Goal: Navigation & Orientation: Find specific page/section

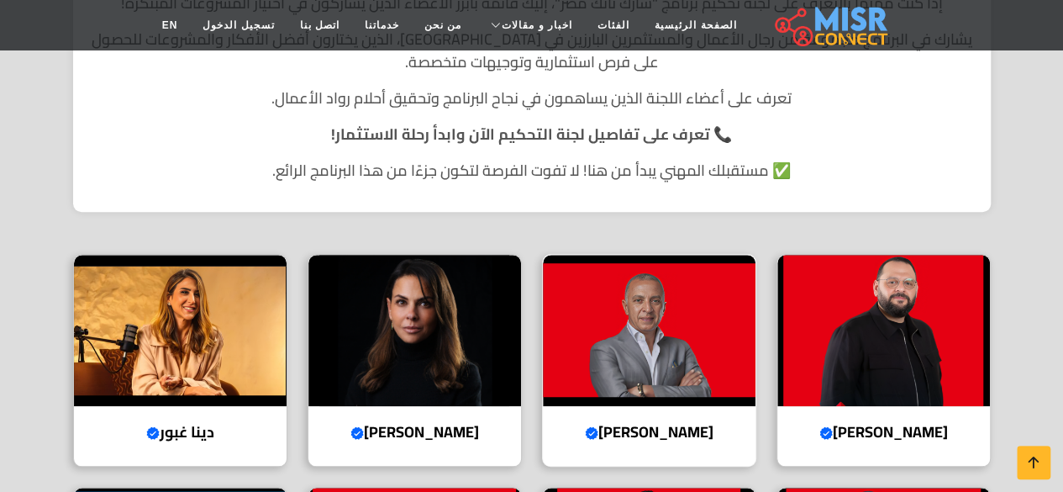
scroll to position [504, 0]
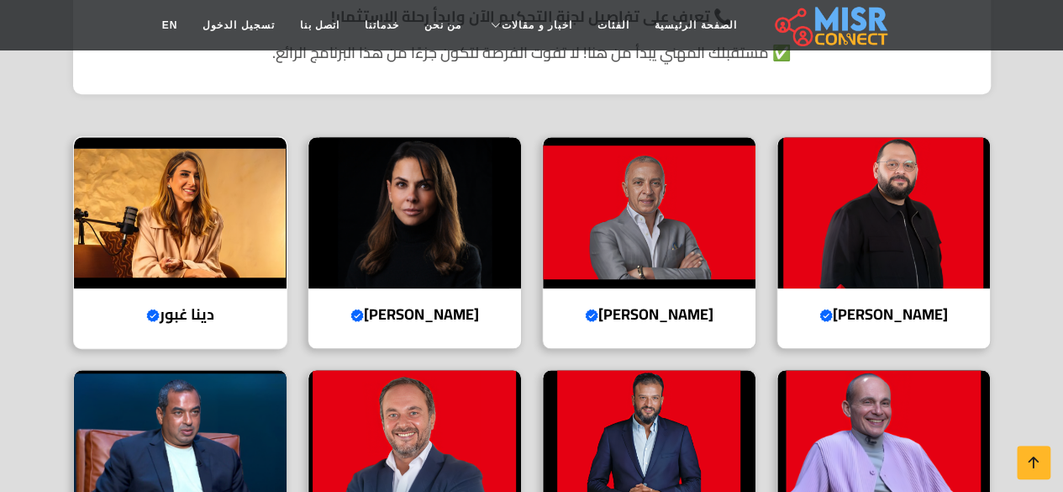
click at [165, 319] on h4 "دينا غبور Verified account" at bounding box center [180, 314] width 187 height 18
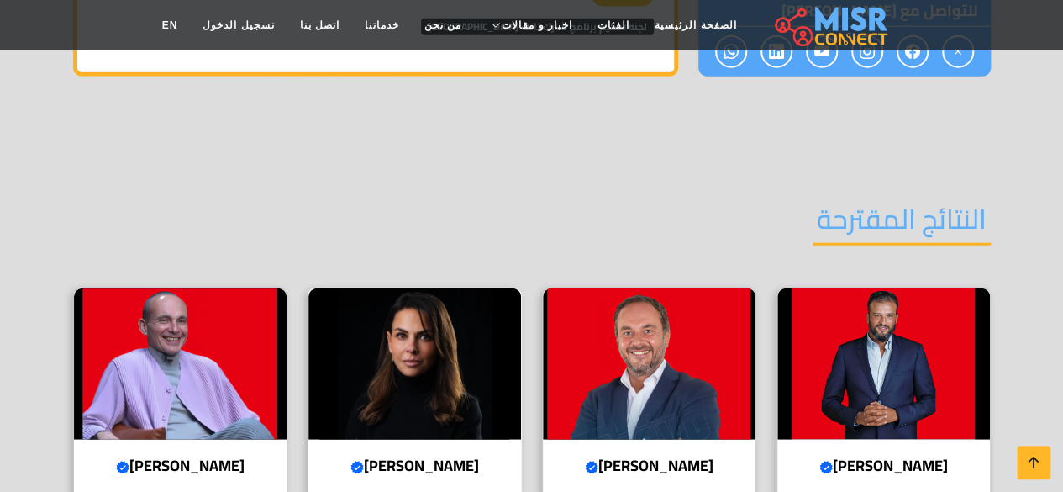
scroll to position [2017, 0]
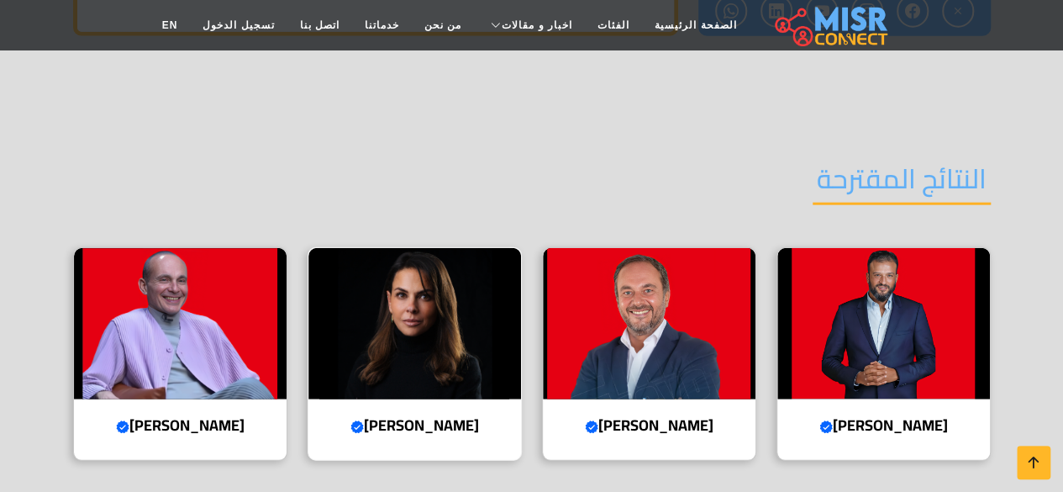
click at [437, 275] on img at bounding box center [414, 323] width 213 height 151
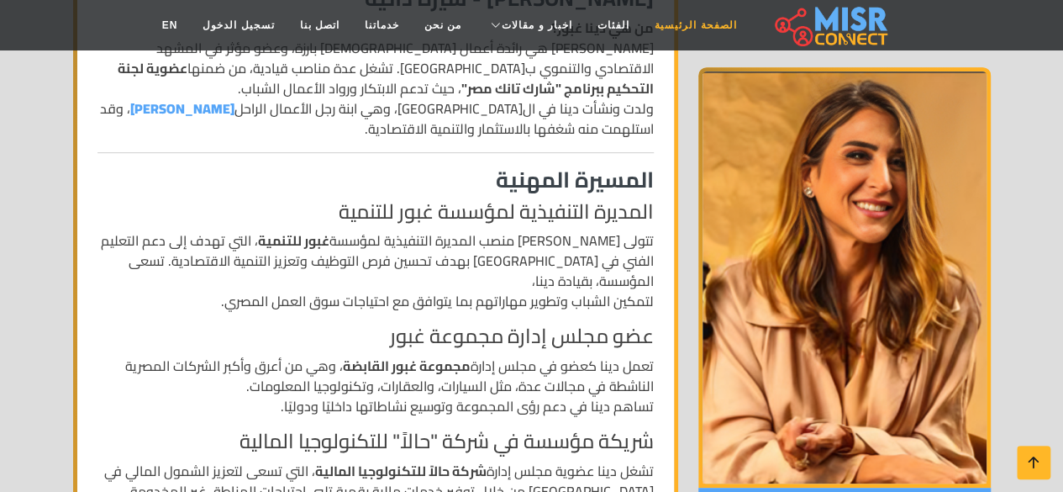
scroll to position [420, 0]
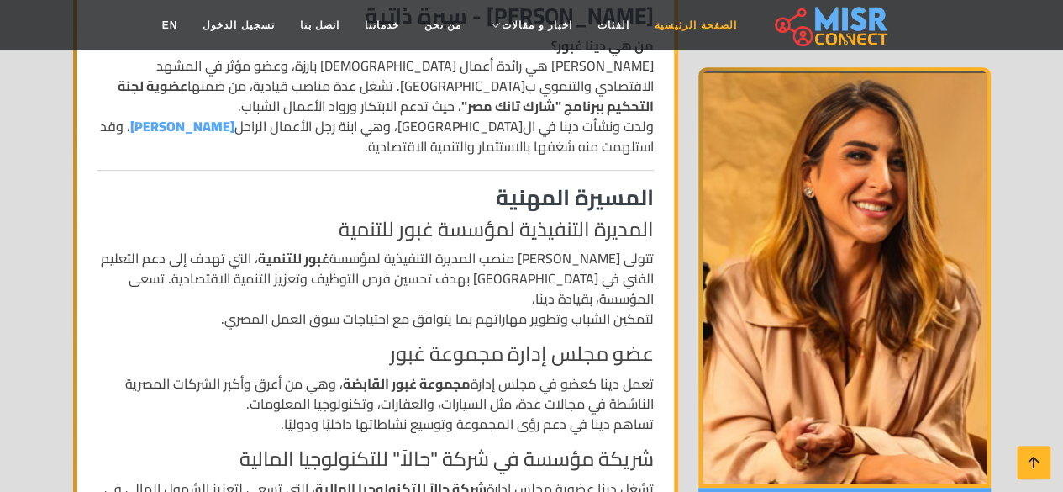
click at [667, 29] on link "الصفحة الرئيسية" at bounding box center [695, 25] width 107 height 32
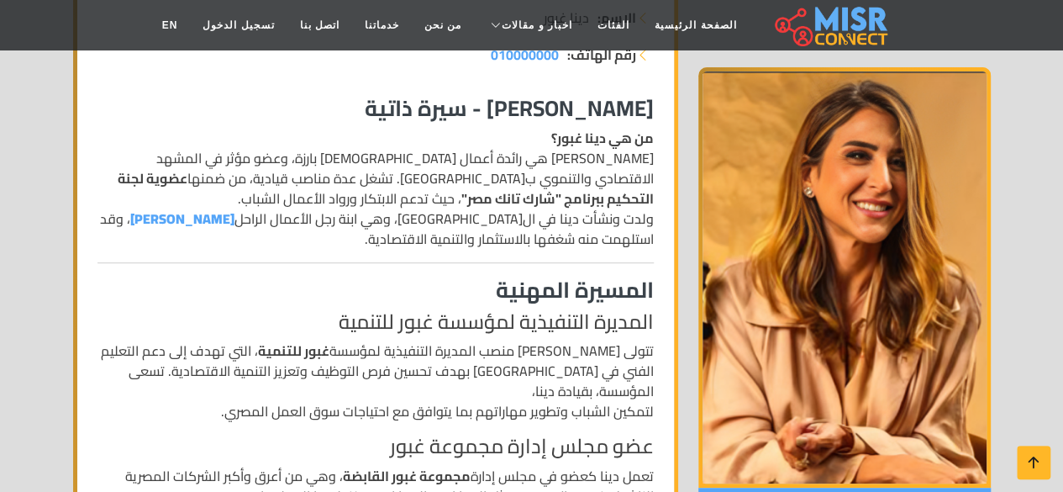
scroll to position [0, 0]
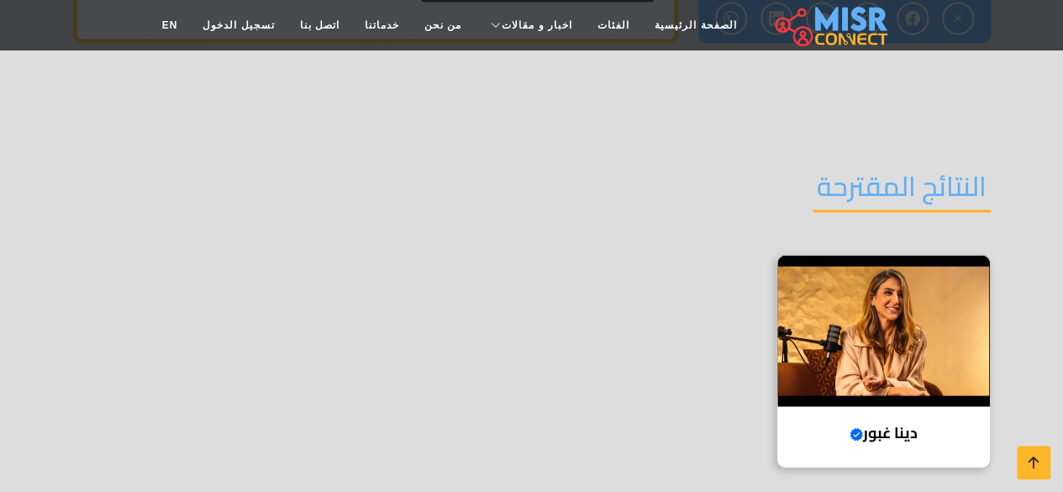
scroll to position [1513, 0]
